Goal: Transaction & Acquisition: Purchase product/service

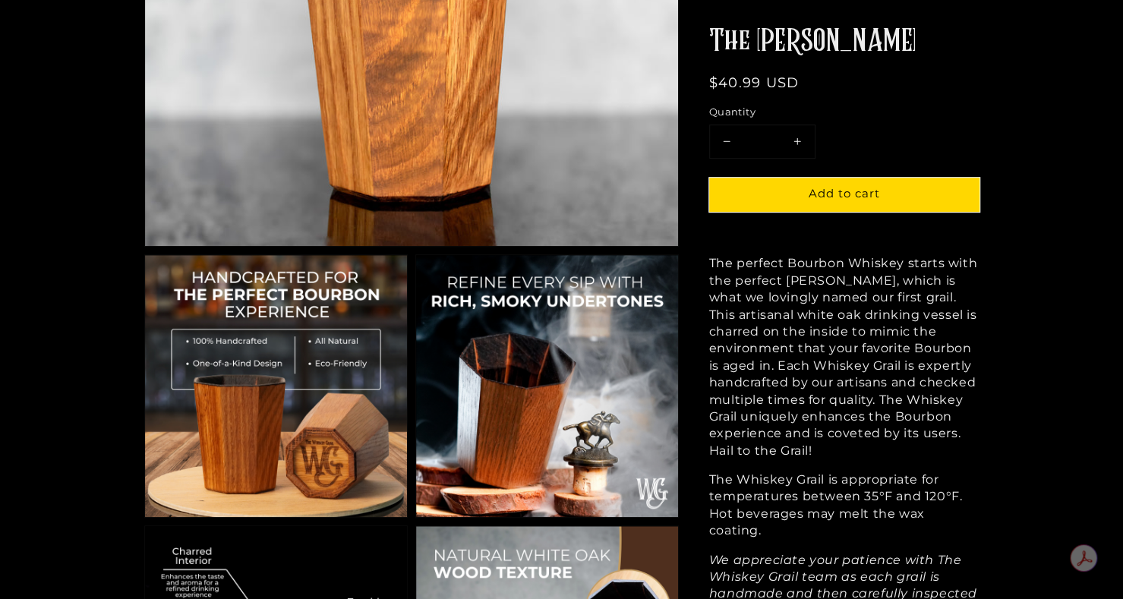
scroll to position [610, 0]
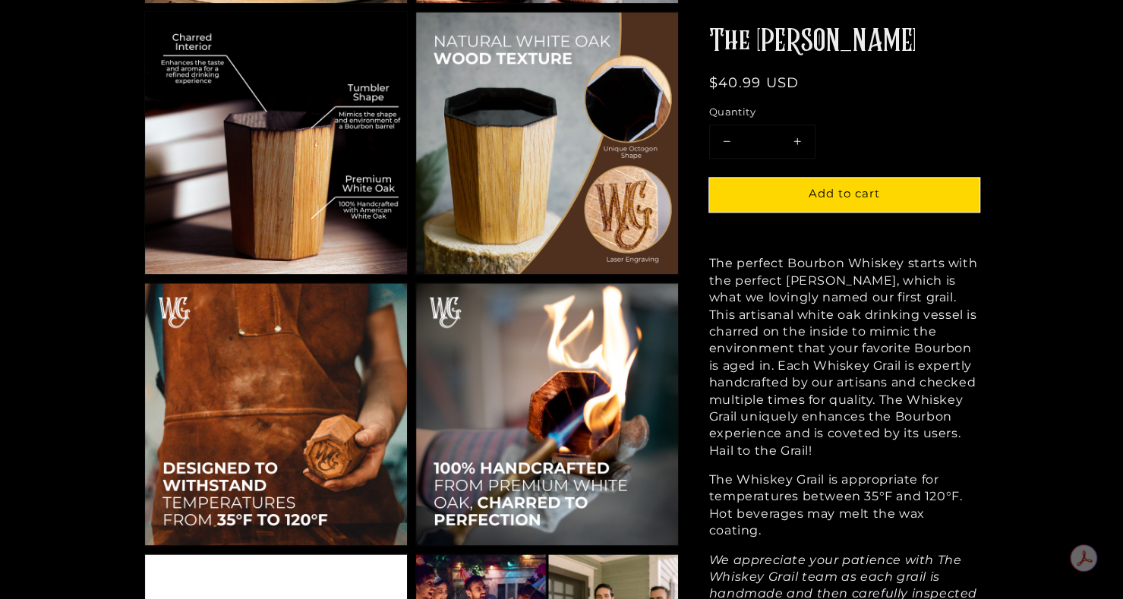
drag, startPoint x: 1129, startPoint y: 62, endPoint x: 1127, endPoint y: 146, distance: 84.3
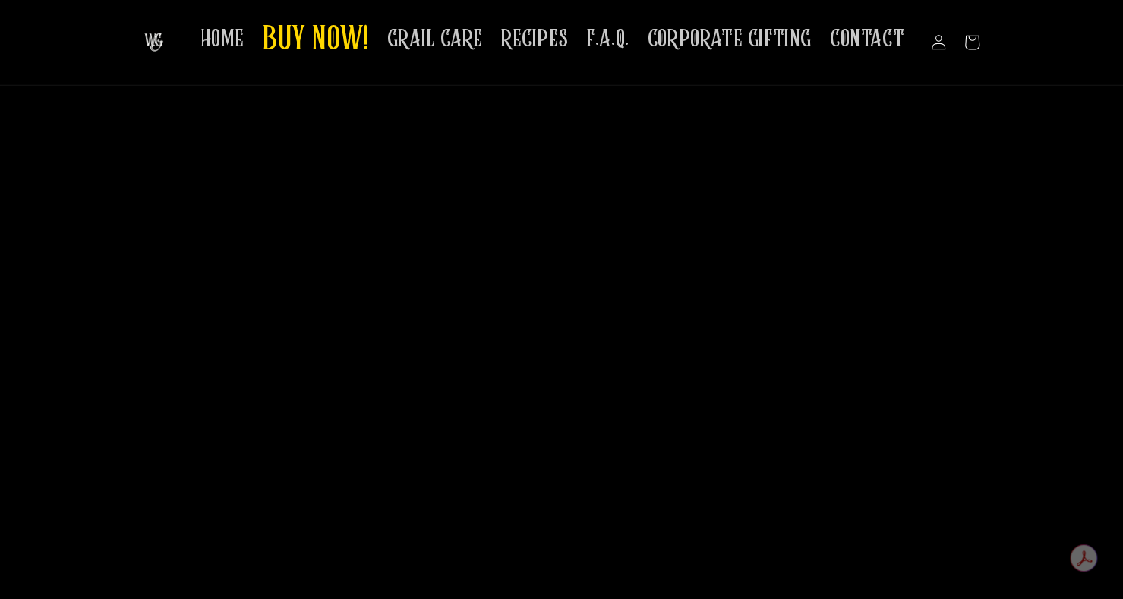
scroll to position [2562, 0]
click at [299, 51] on span "BUY NOW!" at bounding box center [316, 41] width 106 height 42
